Goal: Task Accomplishment & Management: Manage account settings

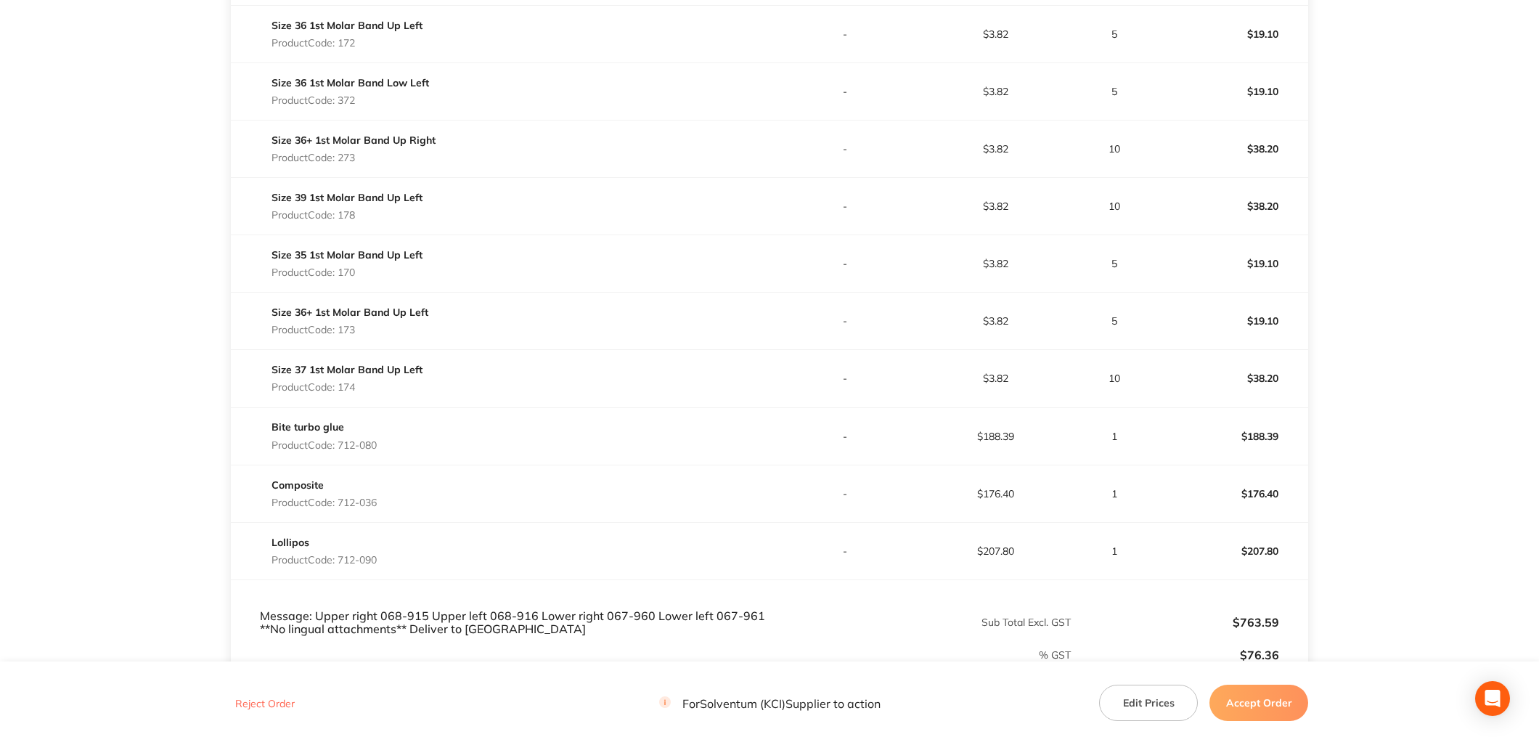
scroll to position [564, 0]
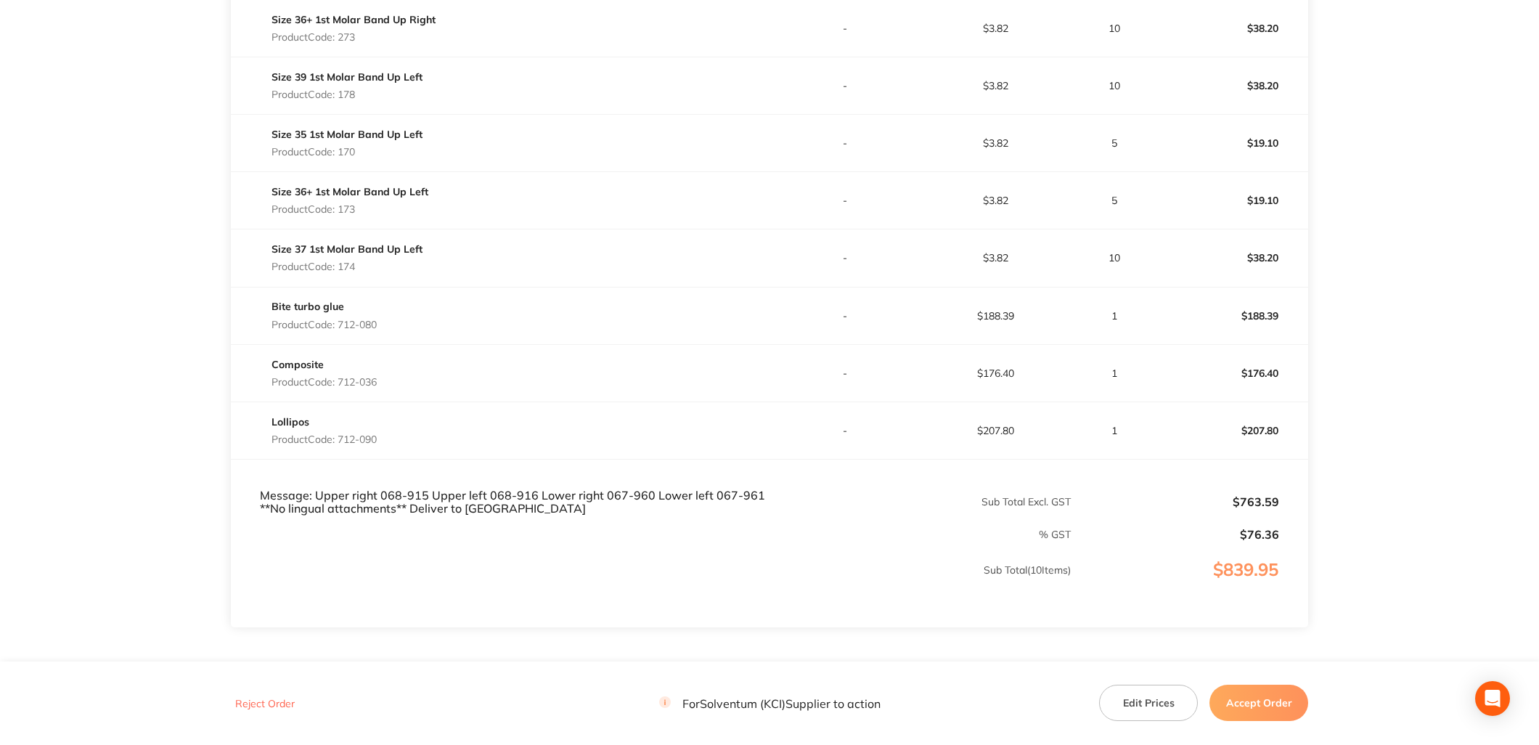
click at [1267, 700] on button "Accept Order" at bounding box center [1258, 702] width 99 height 36
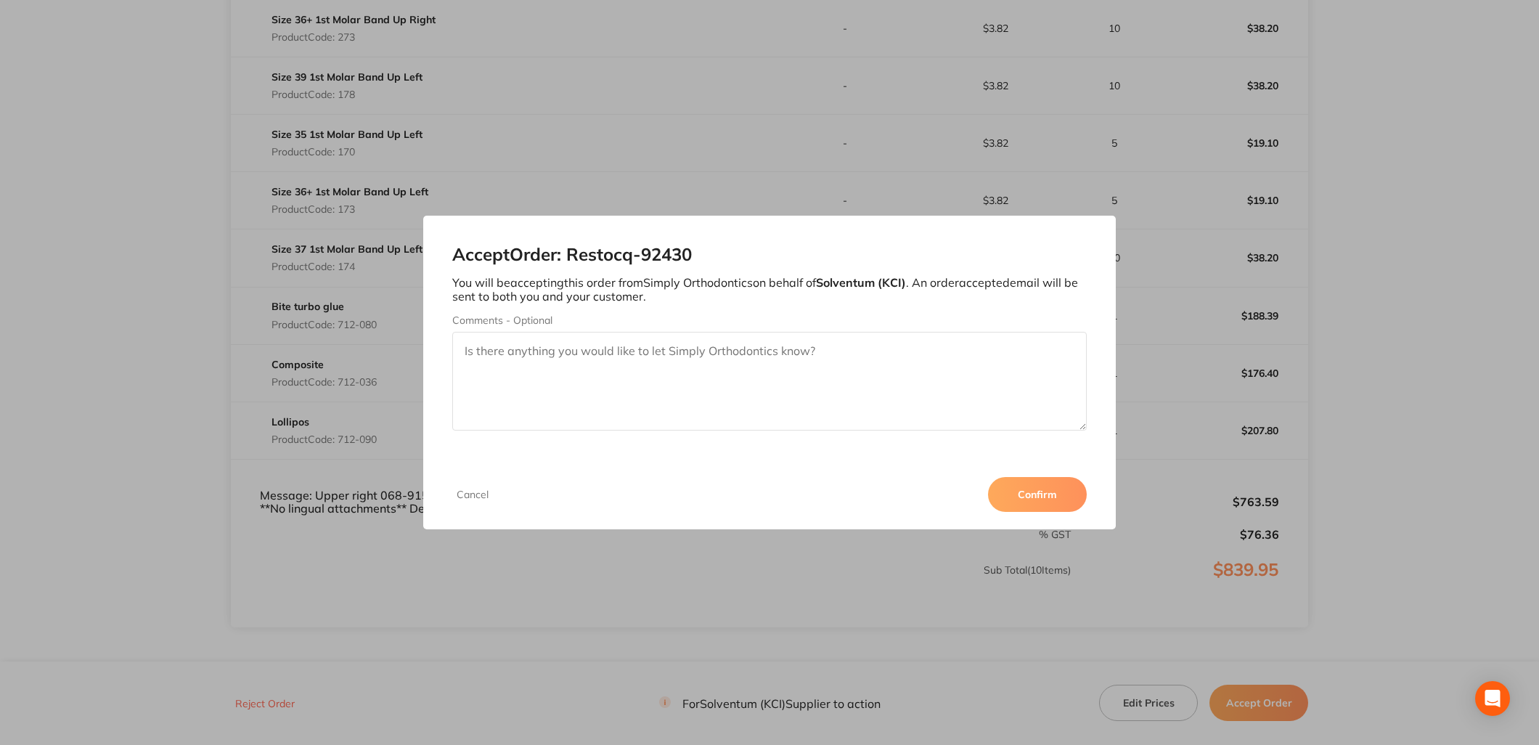
click at [1056, 502] on button "Confirm" at bounding box center [1037, 494] width 99 height 35
click at [751, 285] on p "You will be accepting this order from Simply Orthodontics on behalf of Solventu…" at bounding box center [769, 289] width 634 height 27
click at [476, 499] on button "Cancel" at bounding box center [472, 494] width 41 height 13
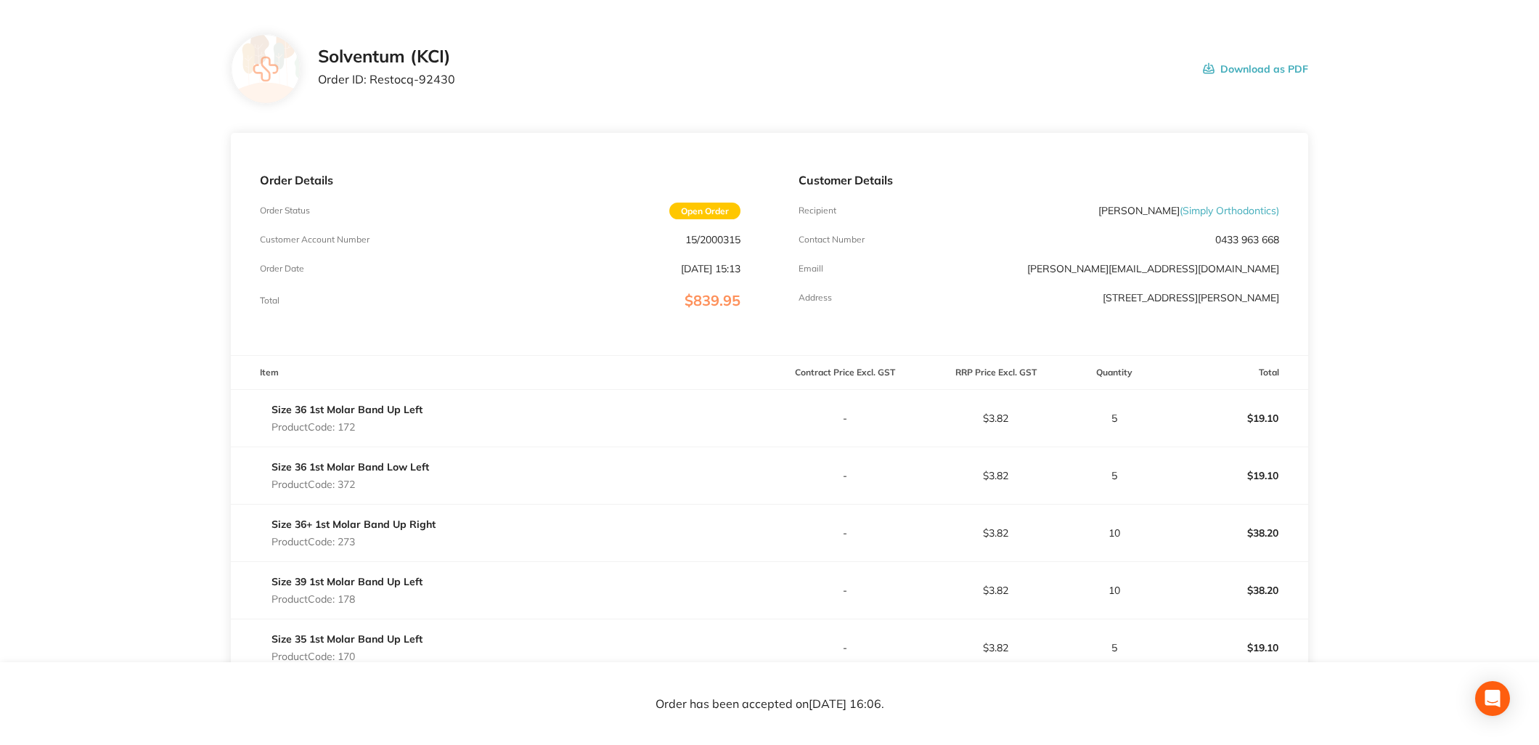
scroll to position [0, 0]
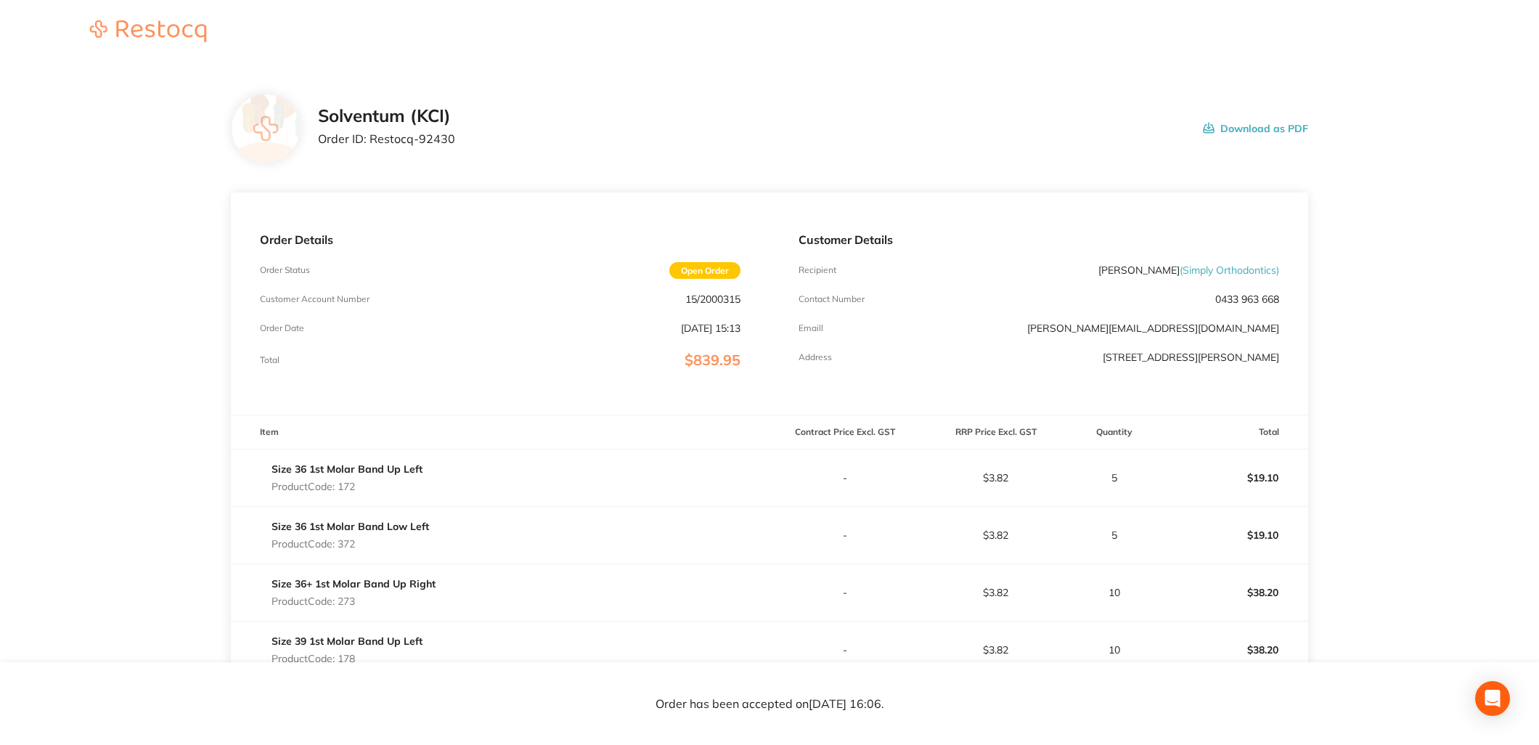
click at [722, 301] on p "15/2000315" at bounding box center [712, 299] width 55 height 12
copy p "2000315"
click at [424, 136] on p "Order ID: Restocq- 92430" at bounding box center [386, 138] width 137 height 13
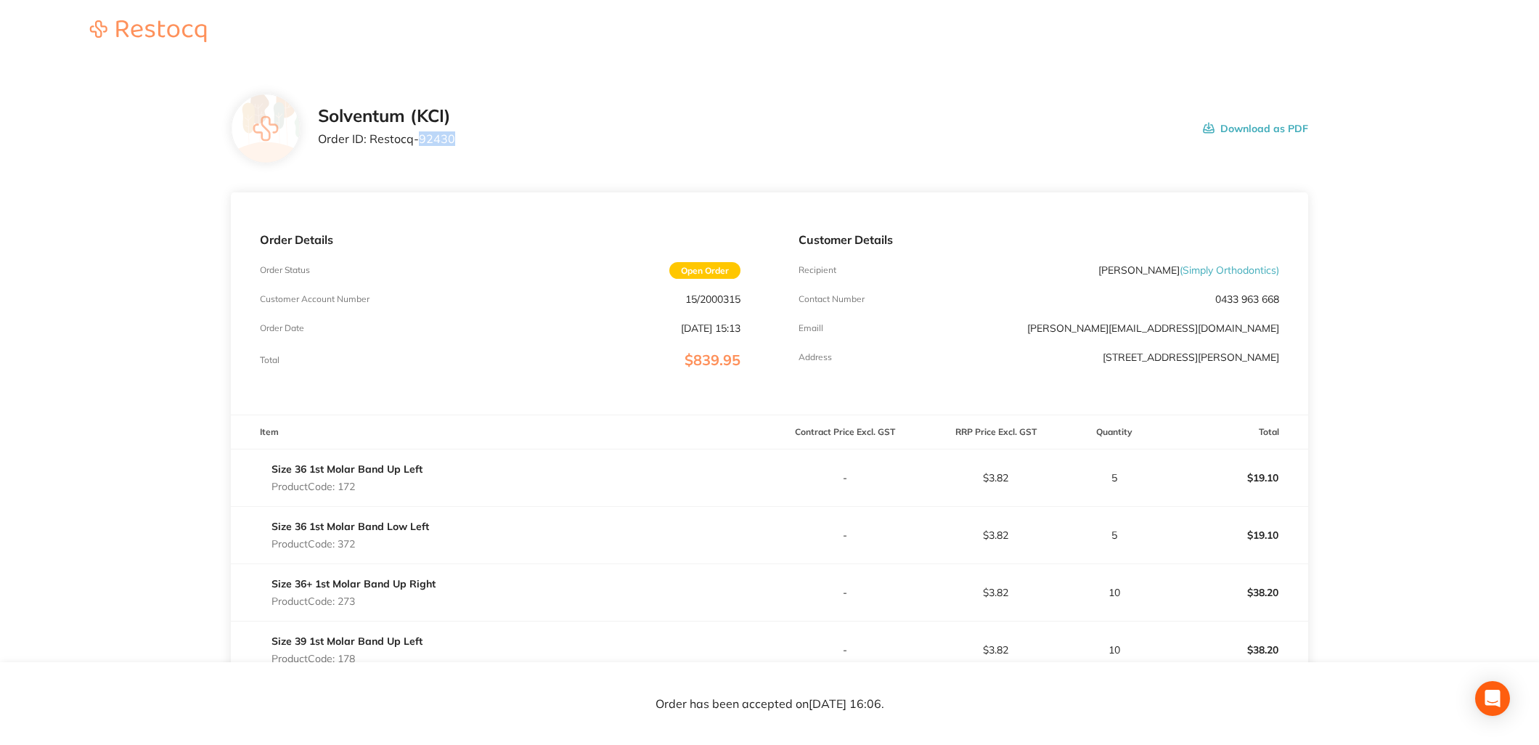
copy p "92430"
drag, startPoint x: 736, startPoint y: 296, endPoint x: 745, endPoint y: 298, distance: 8.8
click at [737, 296] on p "15/2000315" at bounding box center [712, 299] width 55 height 12
drag, startPoint x: 748, startPoint y: 298, endPoint x: 698, endPoint y: 303, distance: 49.6
click at [698, 303] on div "Order Details Order Status Open Order Customer Account Number 15/2000315 Order …" at bounding box center [500, 303] width 539 height 222
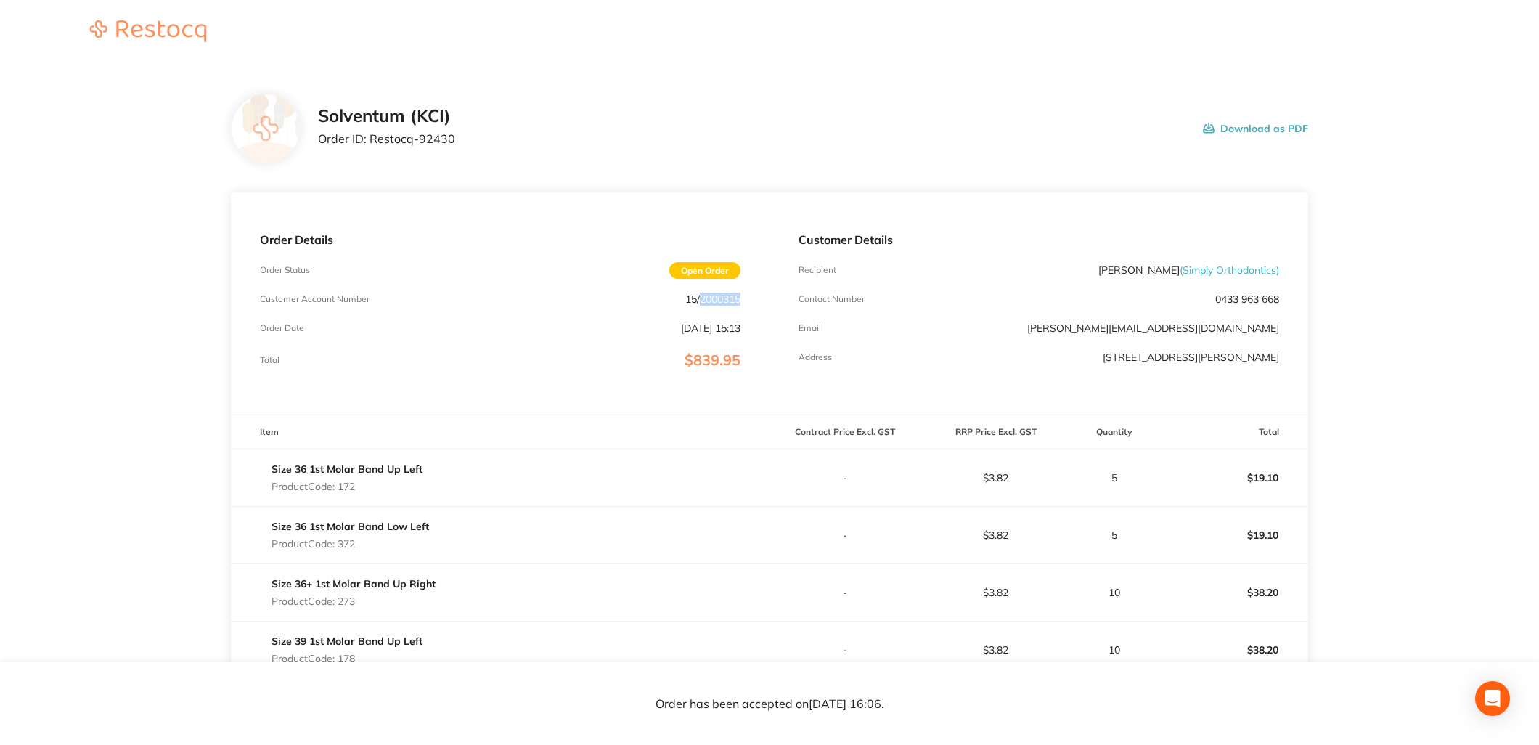
copy p "2000315"
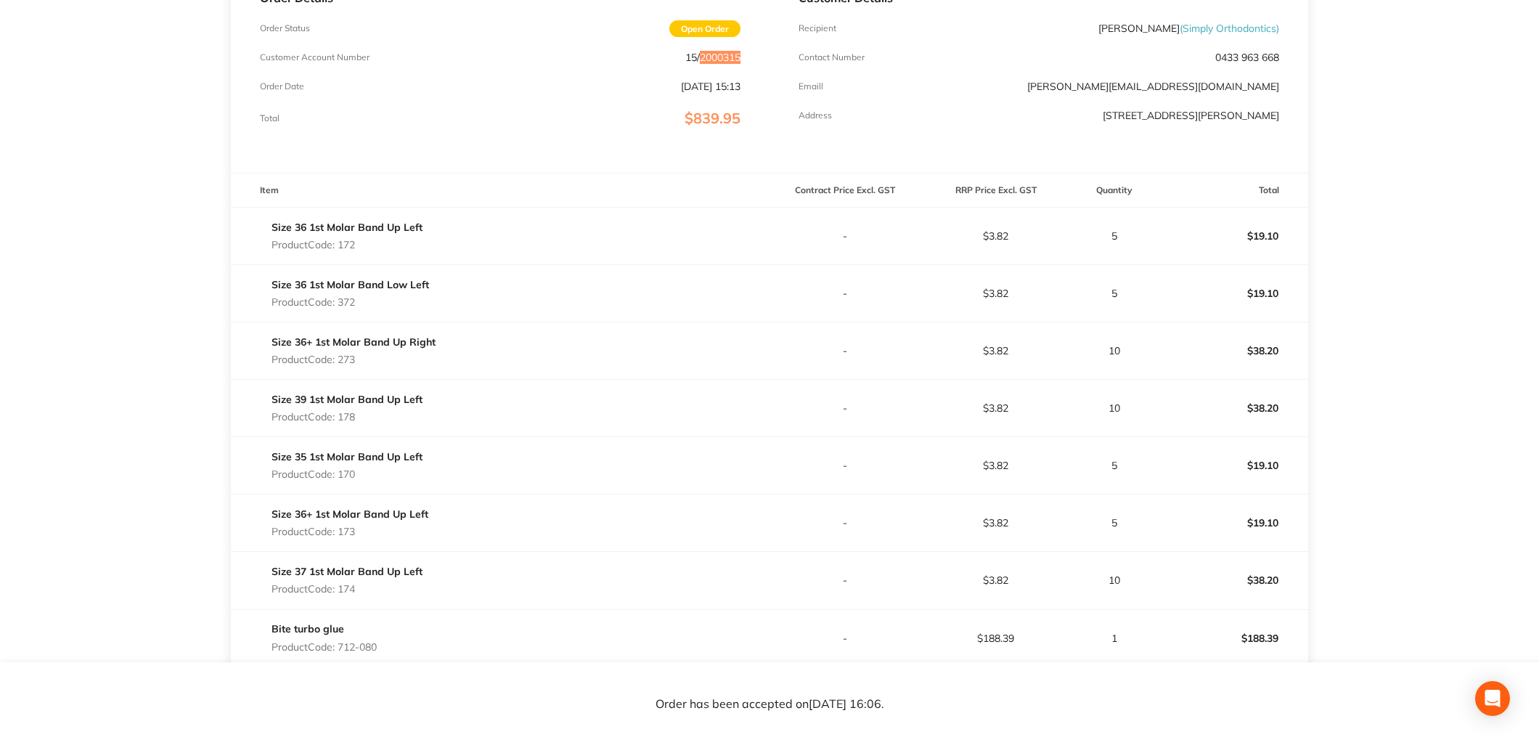
scroll to position [645, 0]
